Goal: Transaction & Acquisition: Purchase product/service

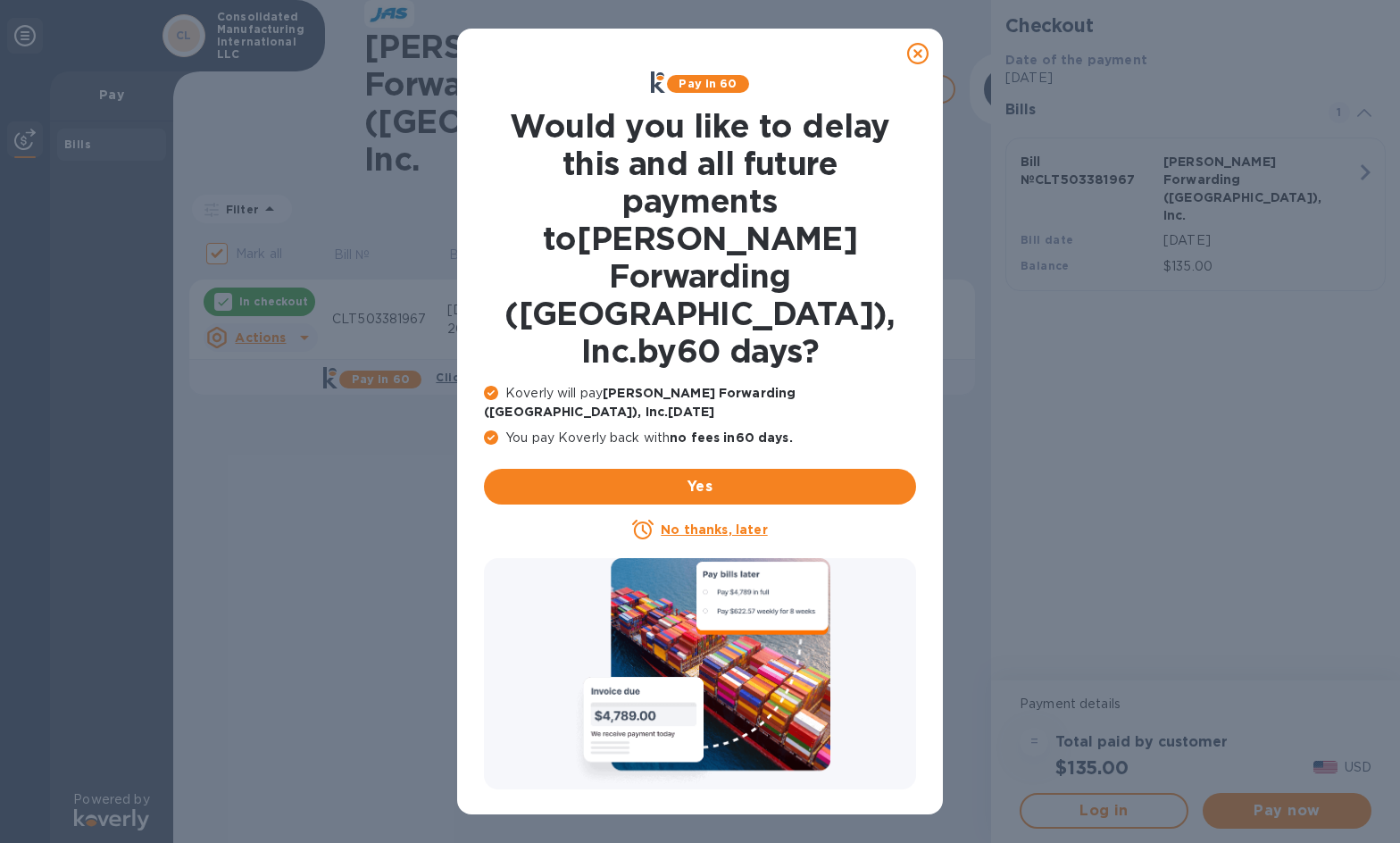
click at [704, 522] on u "No thanks, later" at bounding box center [714, 529] width 107 height 15
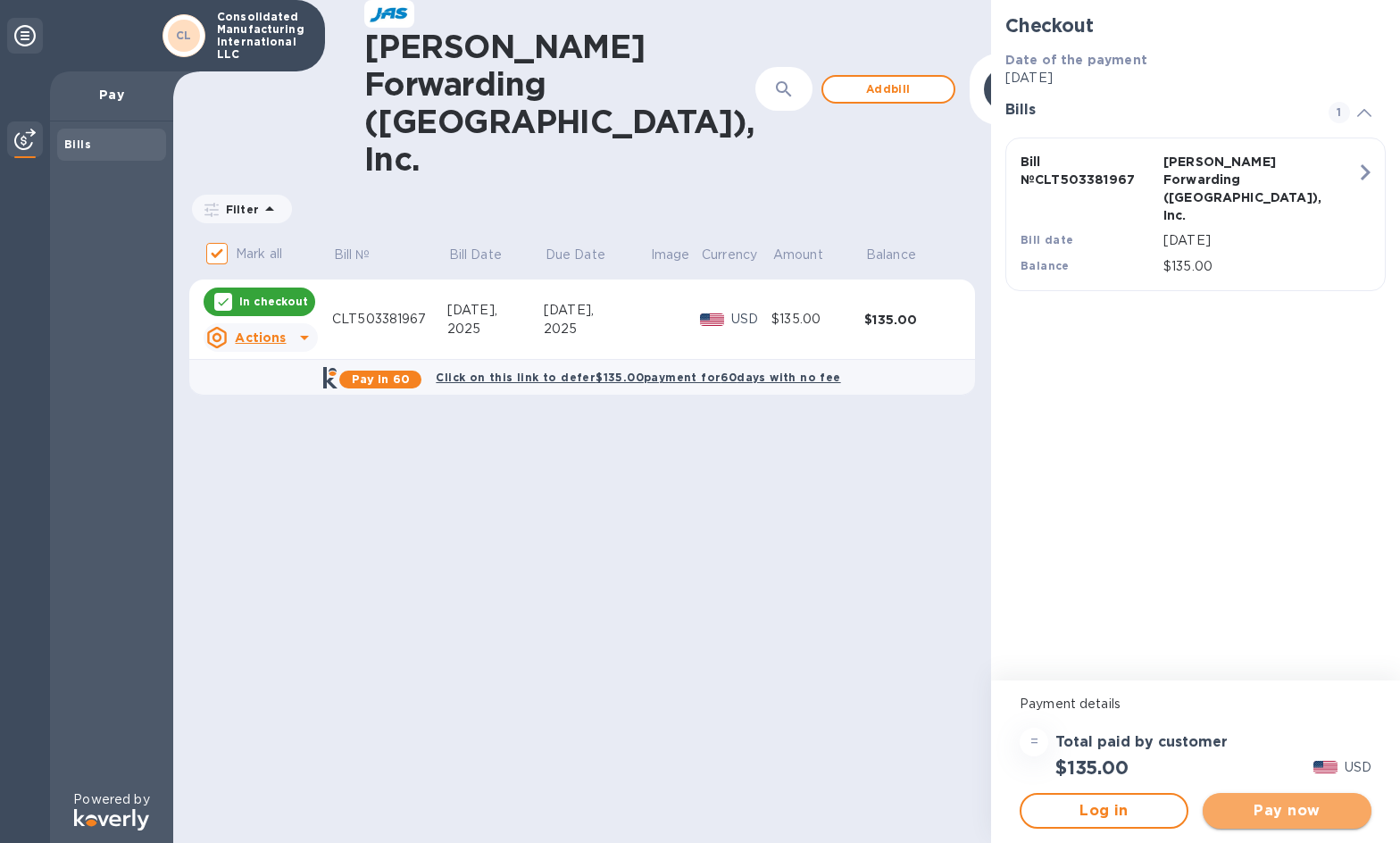
click at [1300, 805] on span "Pay now" at bounding box center [1287, 811] width 140 height 21
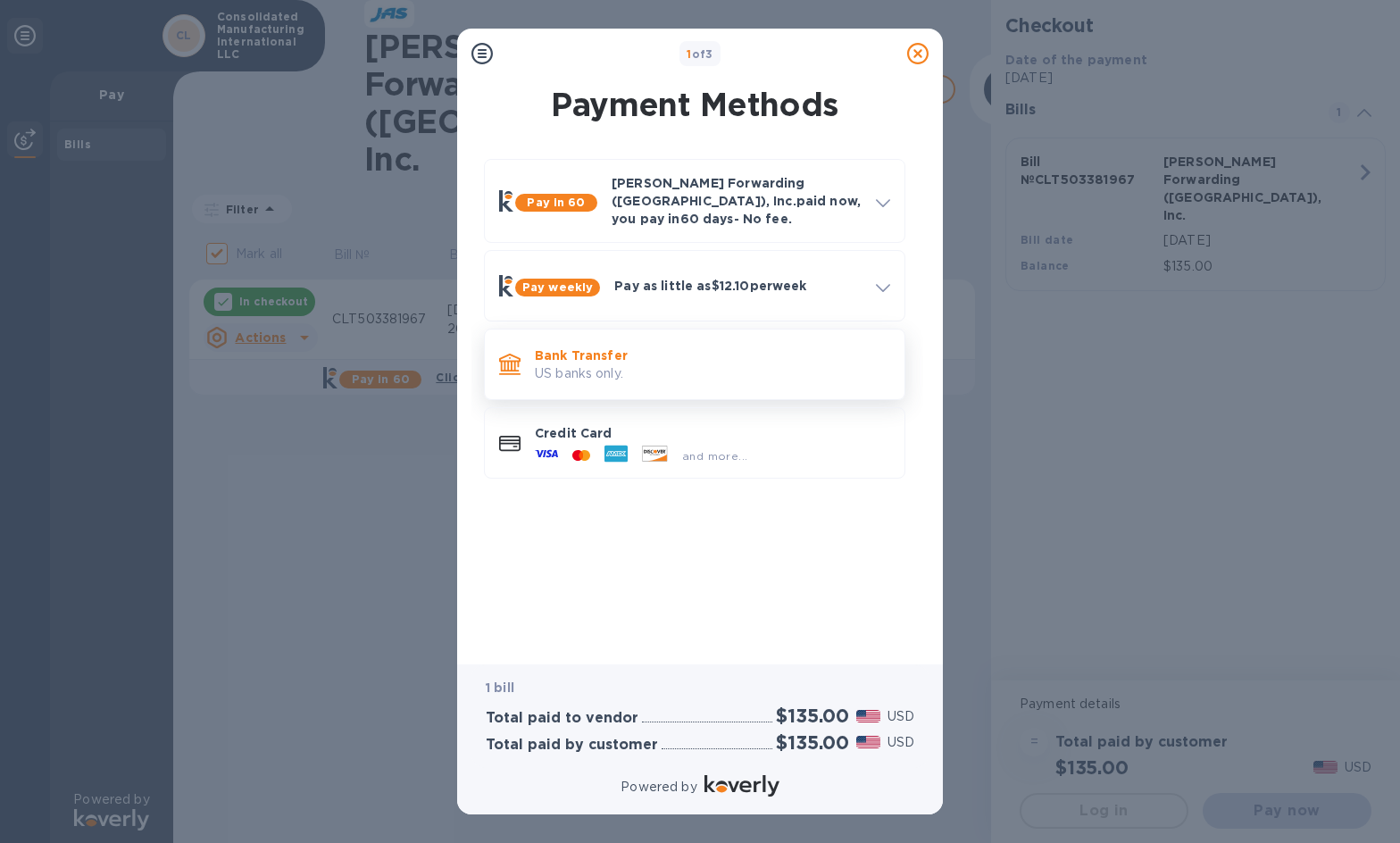
click at [640, 348] on p "Bank Transfer" at bounding box center [712, 356] width 356 height 17
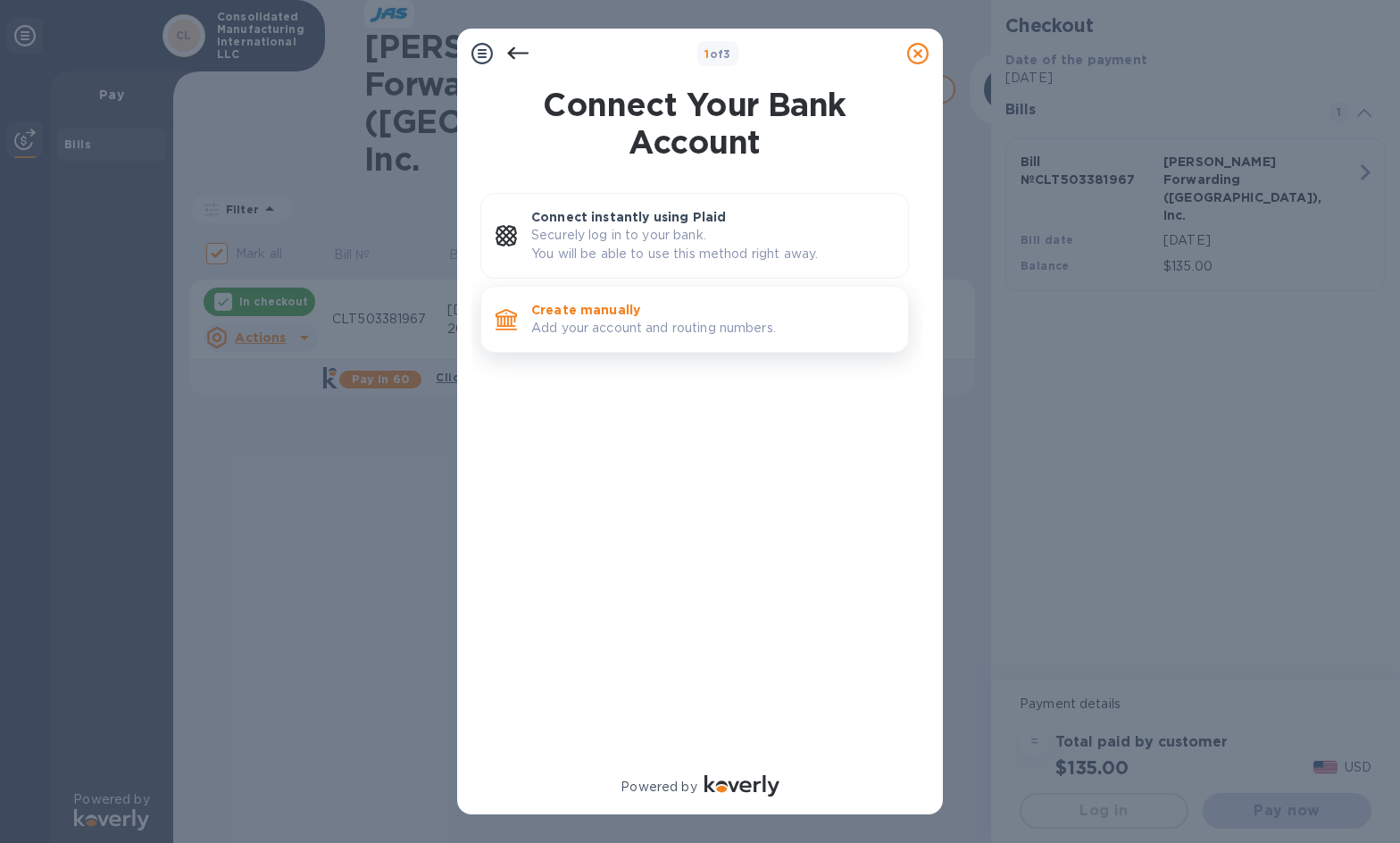
click at [640, 335] on p "Add your account and routing numbers." at bounding box center [712, 328] width 362 height 18
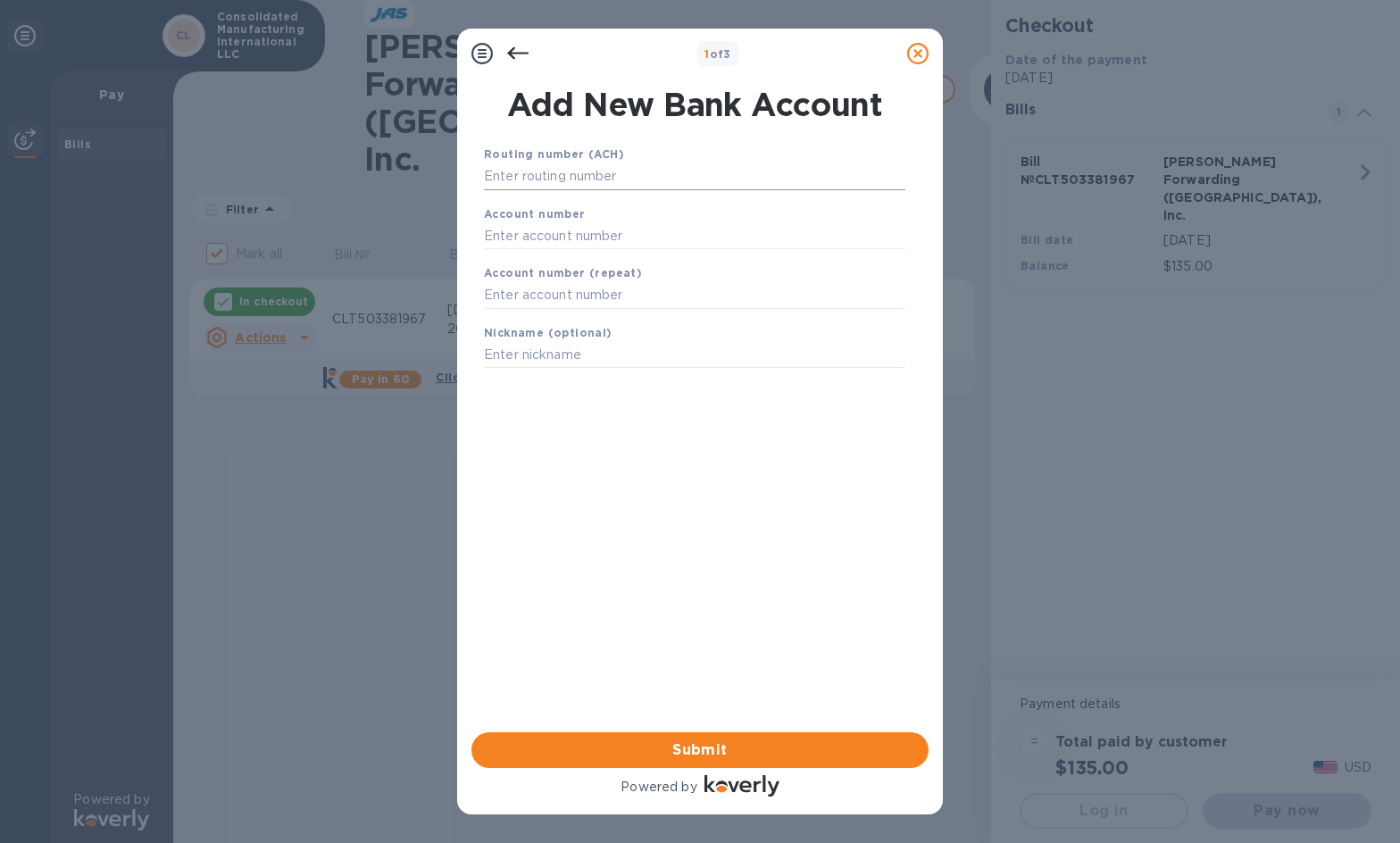
click at [607, 172] on input "text" at bounding box center [695, 177] width 421 height 27
type input "053101121"
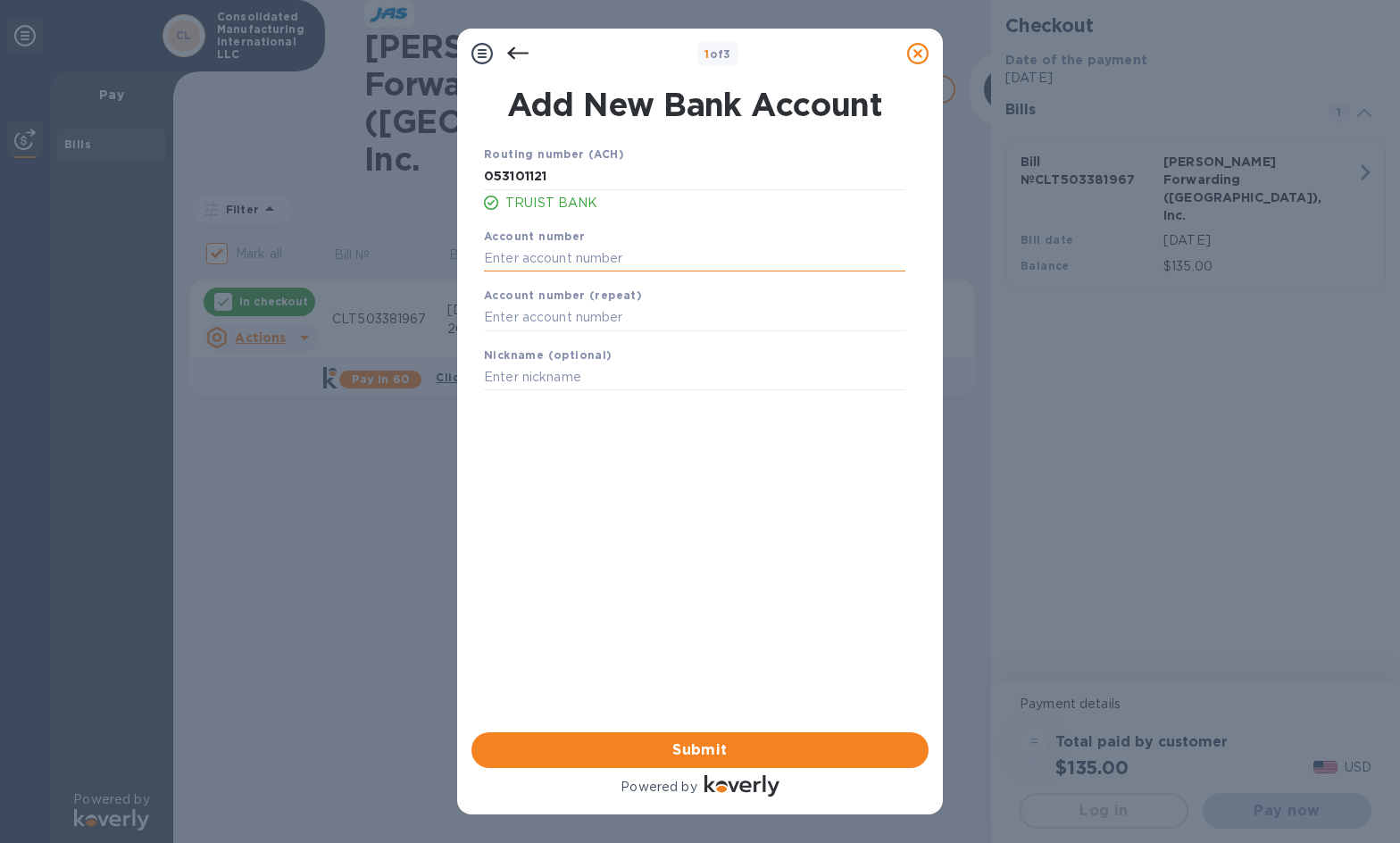
click at [622, 248] on input "text" at bounding box center [695, 259] width 421 height 27
type input "1340018861312"
click at [634, 304] on input "text" at bounding box center [695, 318] width 421 height 27
type input "1340018861312"
click at [638, 366] on input "text" at bounding box center [695, 378] width 421 height 27
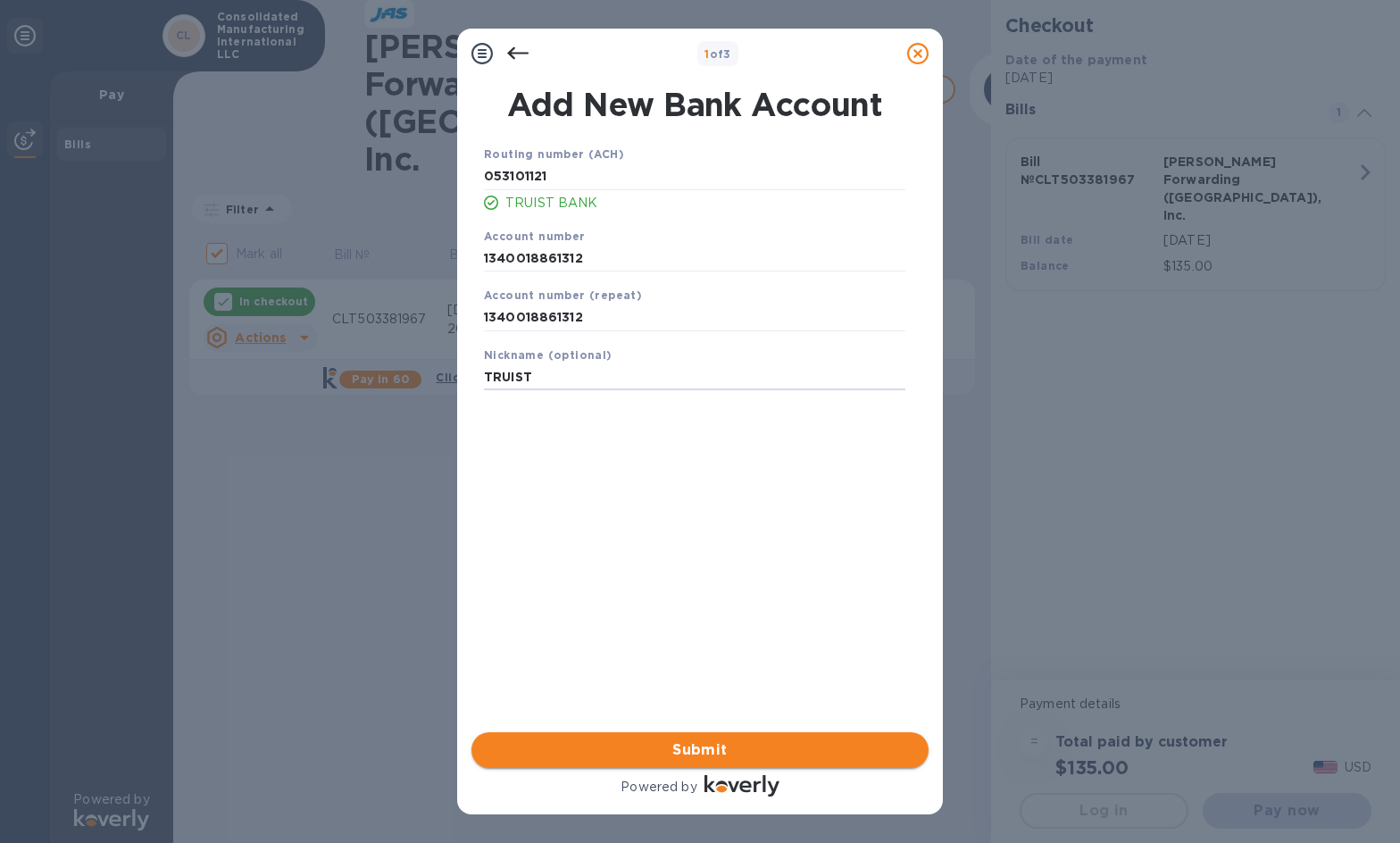
type input "TRUIST"
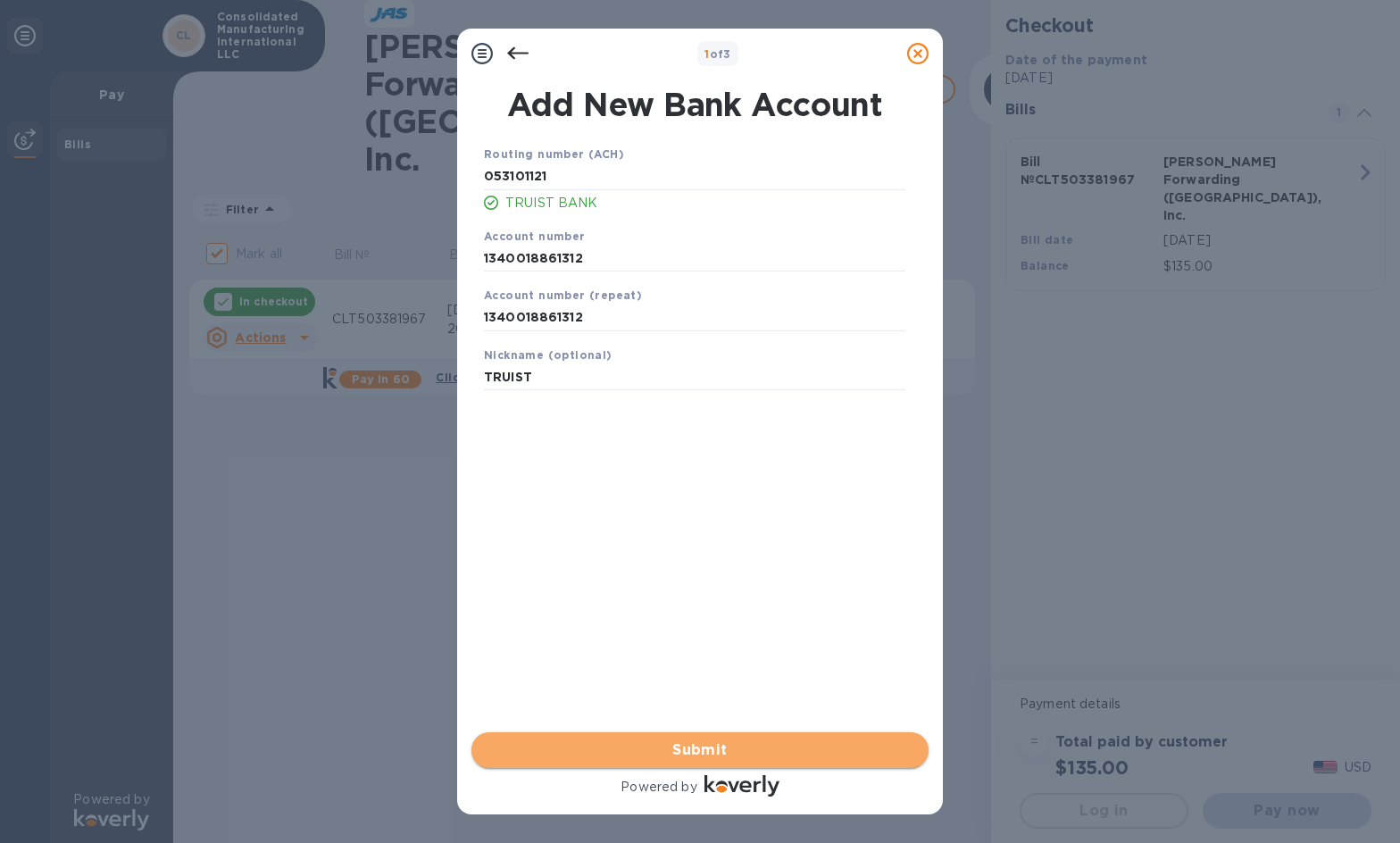
click at [714, 759] on span "Submit" at bounding box center [700, 750] width 428 height 21
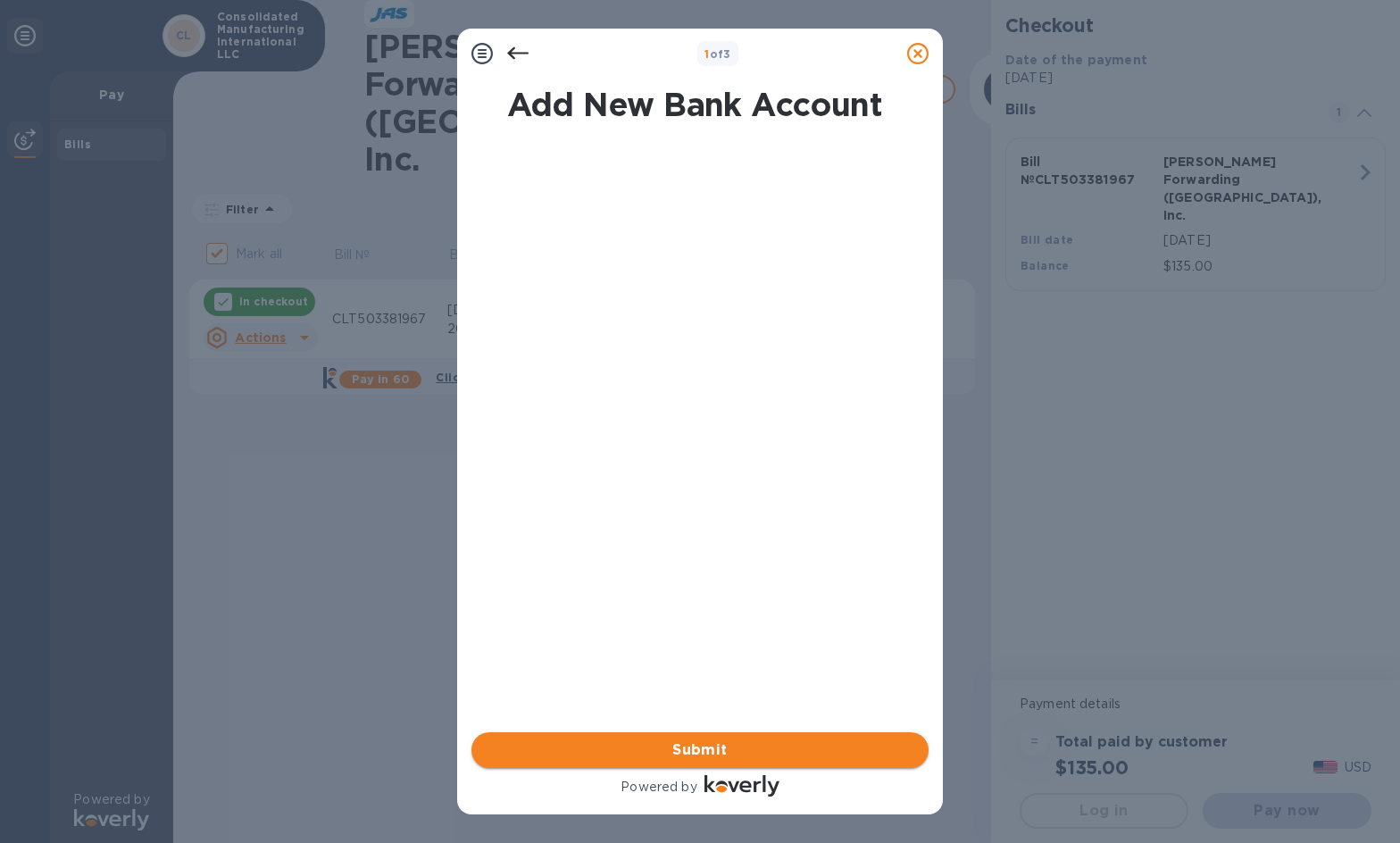
click at [728, 746] on span "Submit" at bounding box center [700, 750] width 428 height 21
